Goal: Task Accomplishment & Management: Use online tool/utility

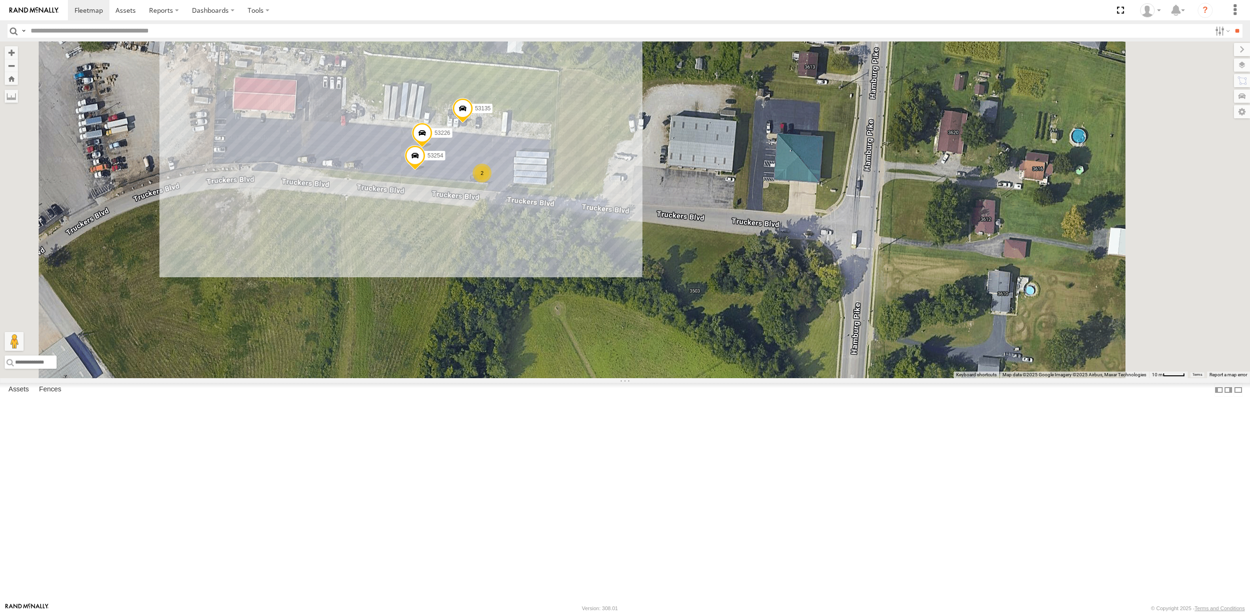
select select "**********"
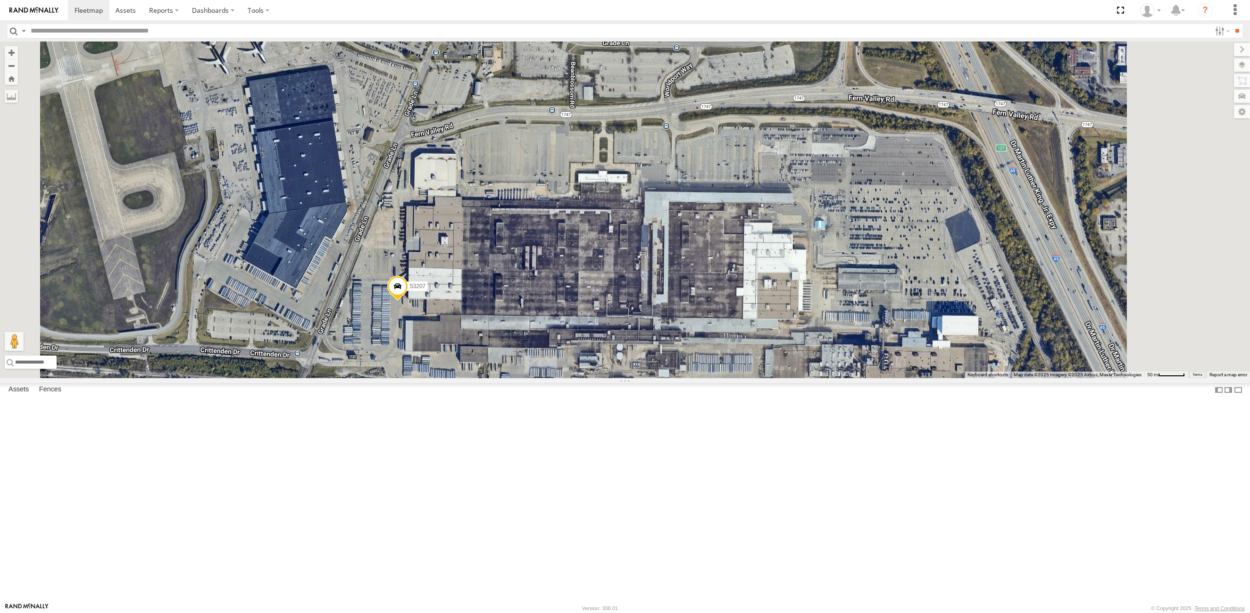
click at [408, 301] on span at bounding box center [397, 288] width 21 height 25
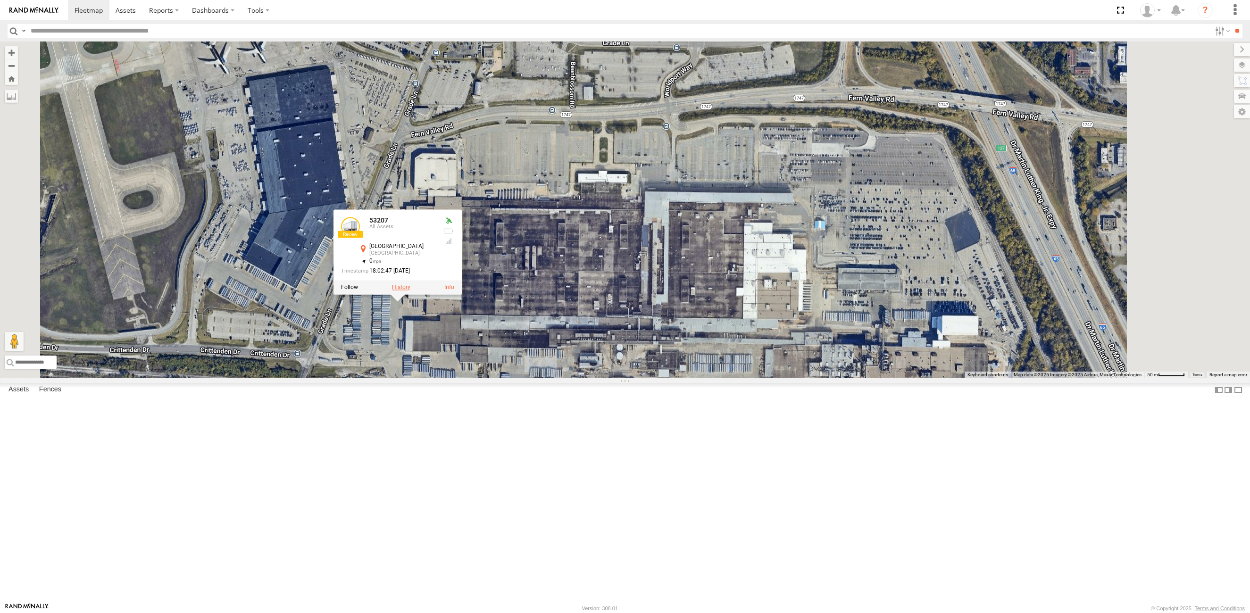
click at [410, 290] on label at bounding box center [401, 287] width 18 height 7
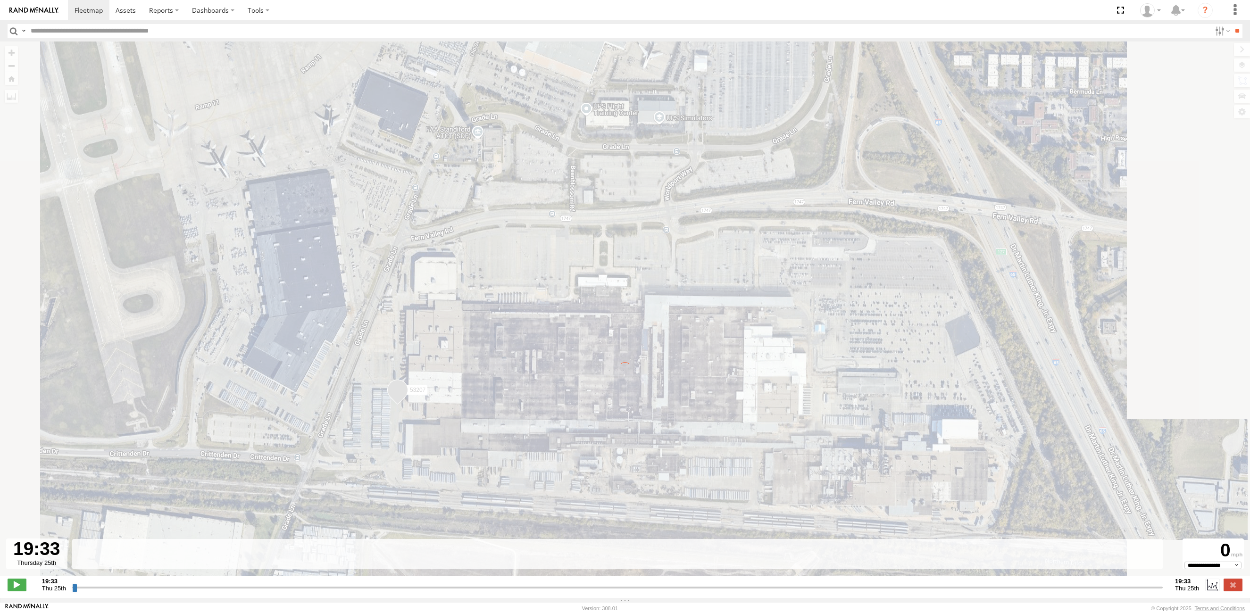
type input "**********"
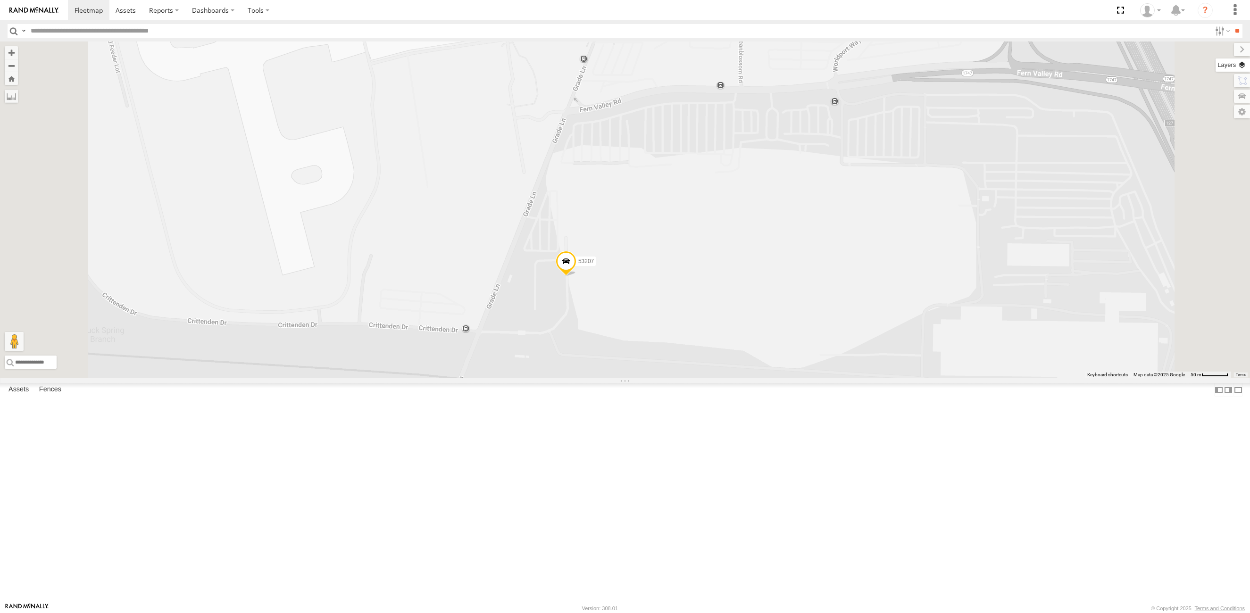
click at [1243, 63] on label at bounding box center [1232, 64] width 34 height 13
click at [0, 0] on span "Basemaps" at bounding box center [0, 0] width 0 height 0
click at [0, 0] on span "Satellite + Roadmap" at bounding box center [0, 0] width 0 height 0
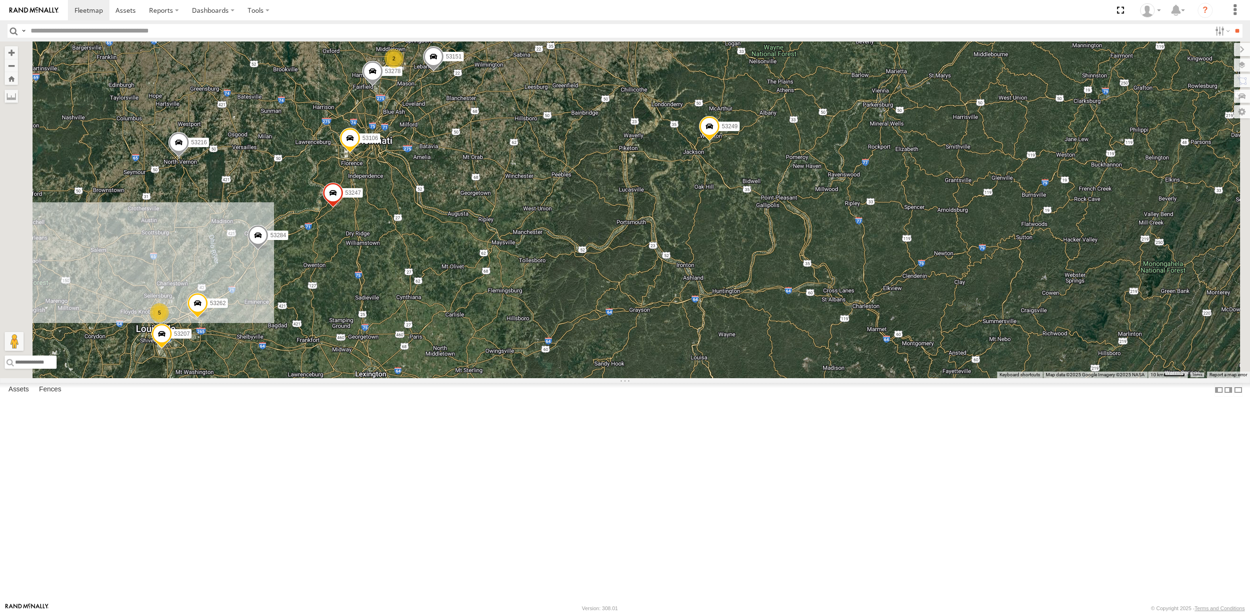
drag, startPoint x: 564, startPoint y: 197, endPoint x: 563, endPoint y: 238, distance: 41.5
click at [563, 238] on div "53216 53279 53275 53101 53152 53249 53144 53271 53143 53290 53228 53229 53204 5…" at bounding box center [625, 209] width 1250 height 337
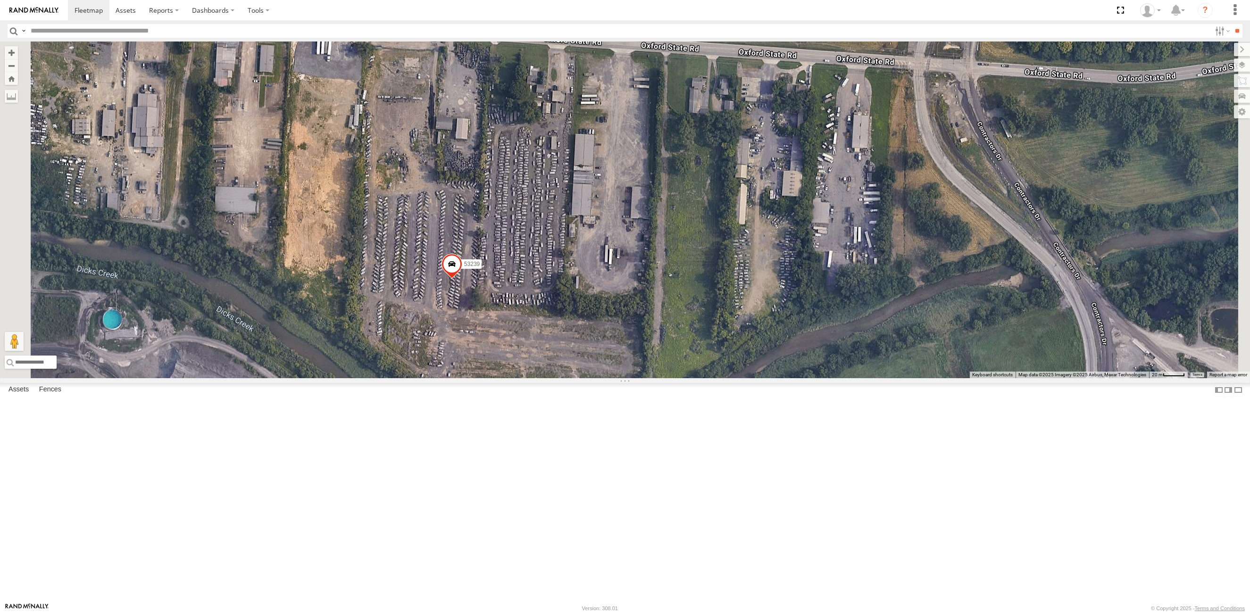
drag, startPoint x: 511, startPoint y: 173, endPoint x: 524, endPoint y: 259, distance: 87.2
click at [524, 259] on div "53216 53279 53275 53101 53152 53249 53144 53271 53143 53290 53228 53229 53204 5…" at bounding box center [625, 209] width 1250 height 337
